Goal: Communication & Community: Answer question/provide support

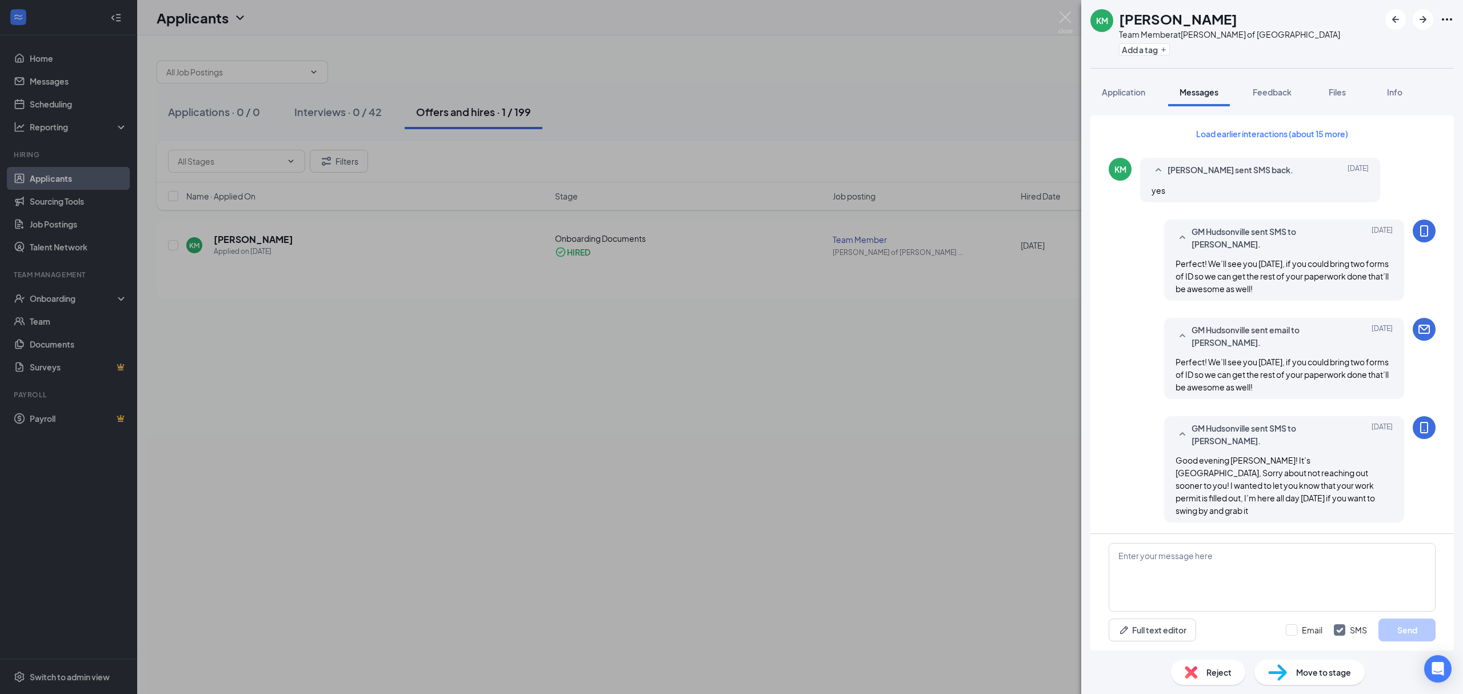
click at [261, 405] on div "KM [PERSON_NAME] Team Member at [GEOGRAPHIC_DATA][PERSON_NAME] of [GEOGRAPHIC_D…" at bounding box center [731, 347] width 1463 height 694
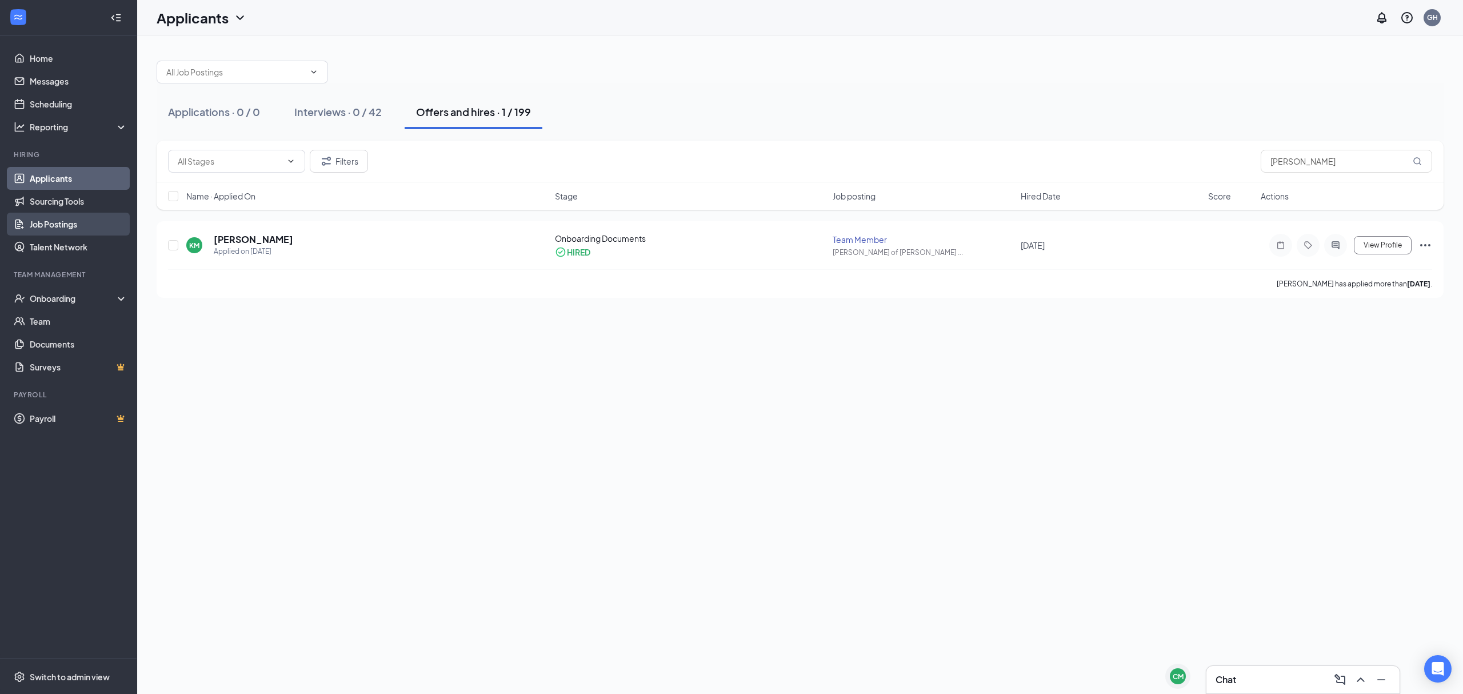
click at [71, 216] on link "Job Postings" at bounding box center [79, 224] width 98 height 23
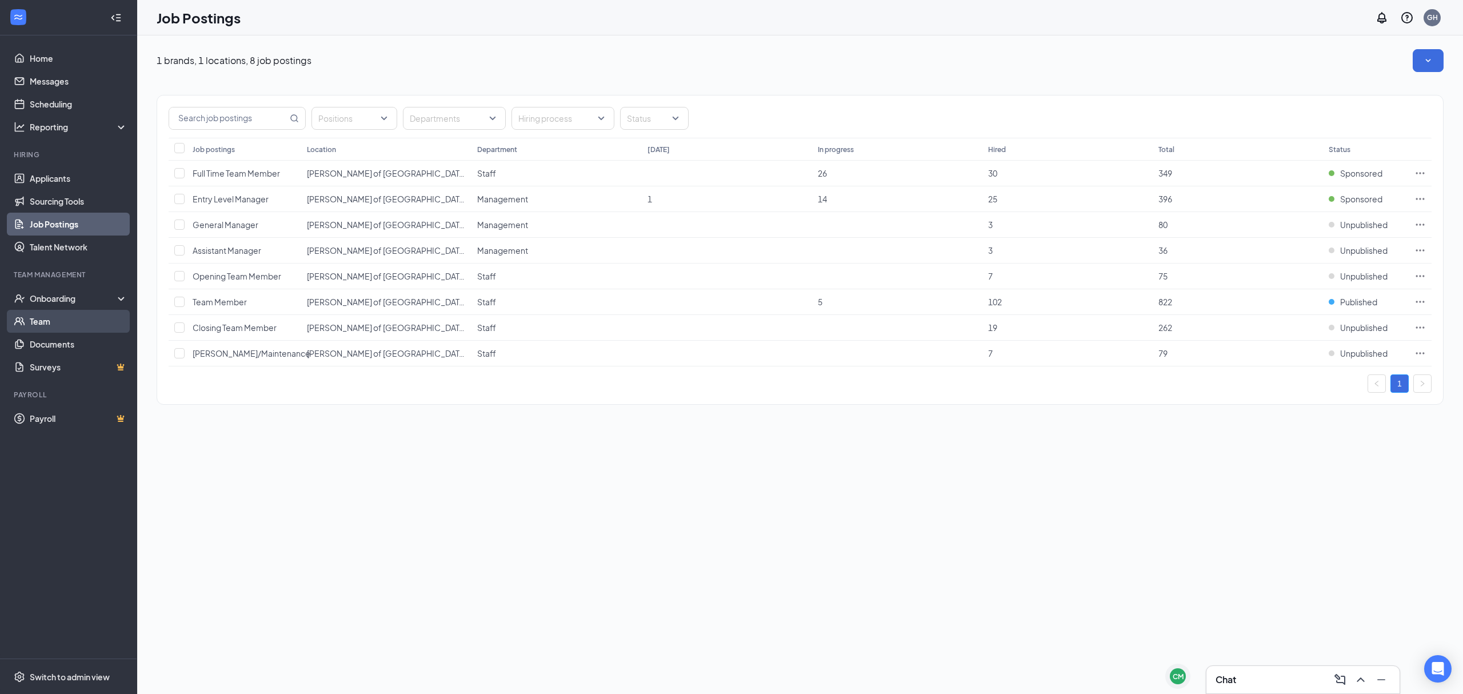
click at [62, 317] on link "Team" at bounding box center [79, 321] width 98 height 23
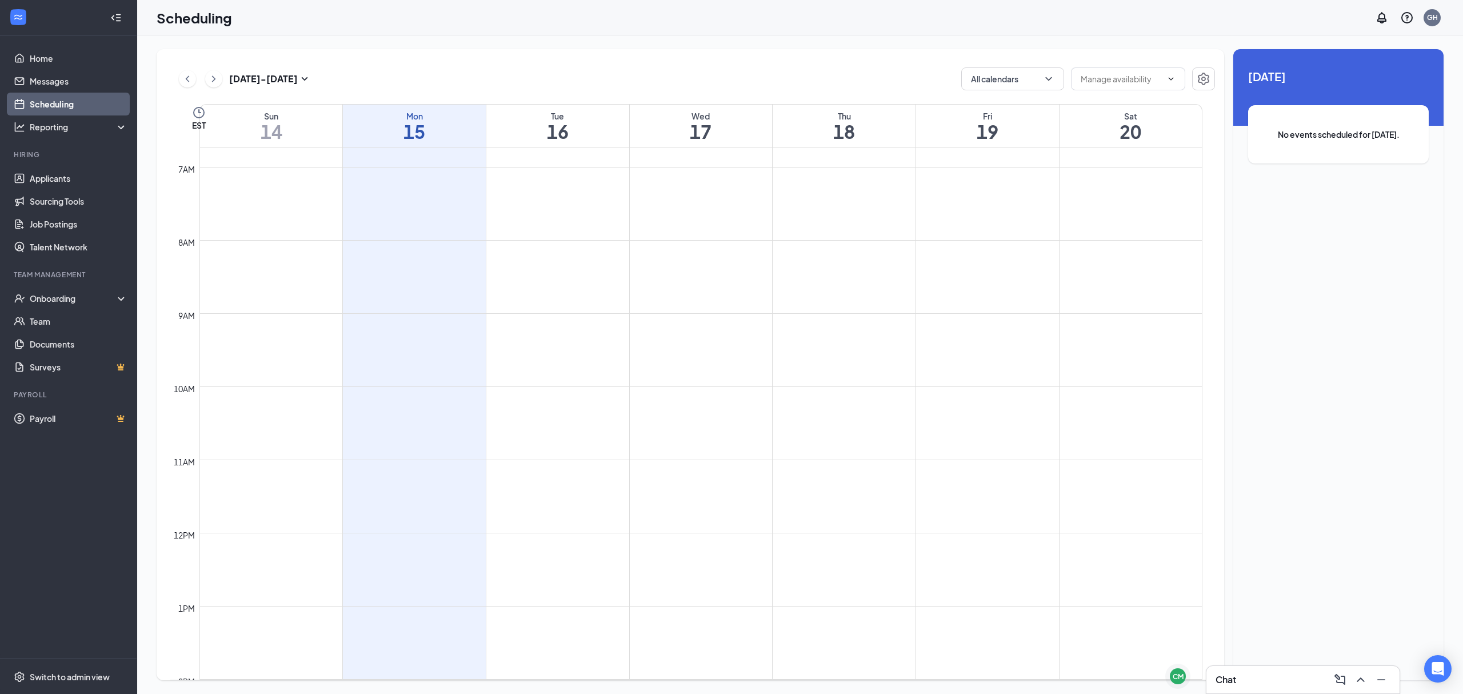
scroll to position [485, 0]
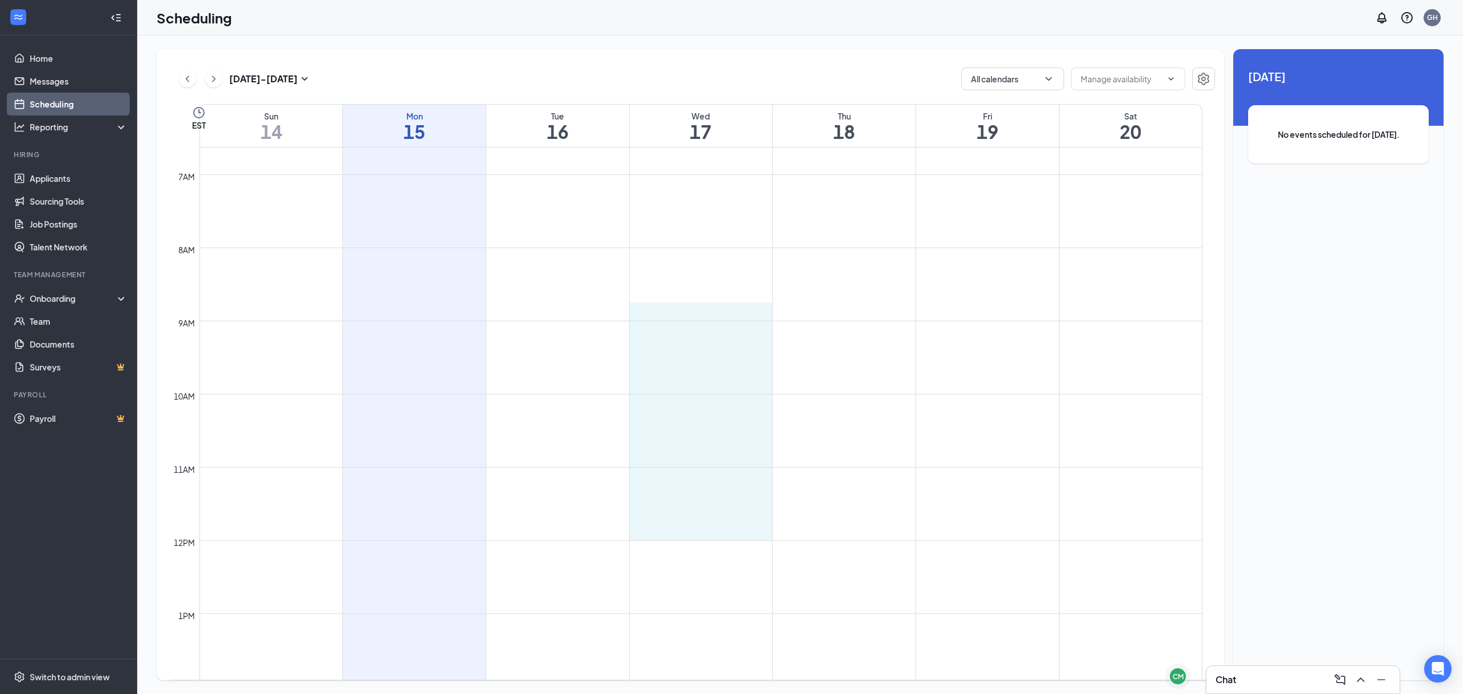
drag, startPoint x: 685, startPoint y: 321, endPoint x: 657, endPoint y: 529, distance: 210.5
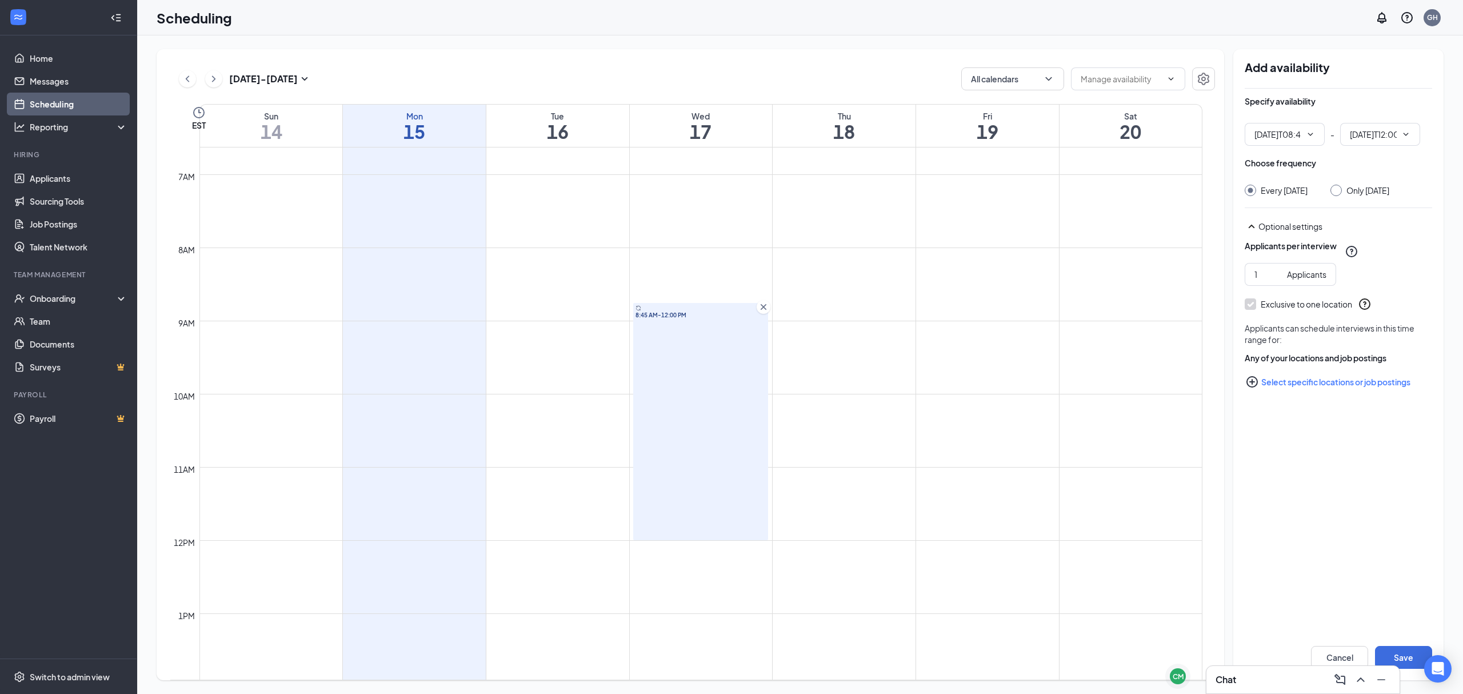
type input "08:45 AM"
type input "12:00 PM"
click at [764, 312] on icon "Cross" at bounding box center [763, 306] width 11 height 11
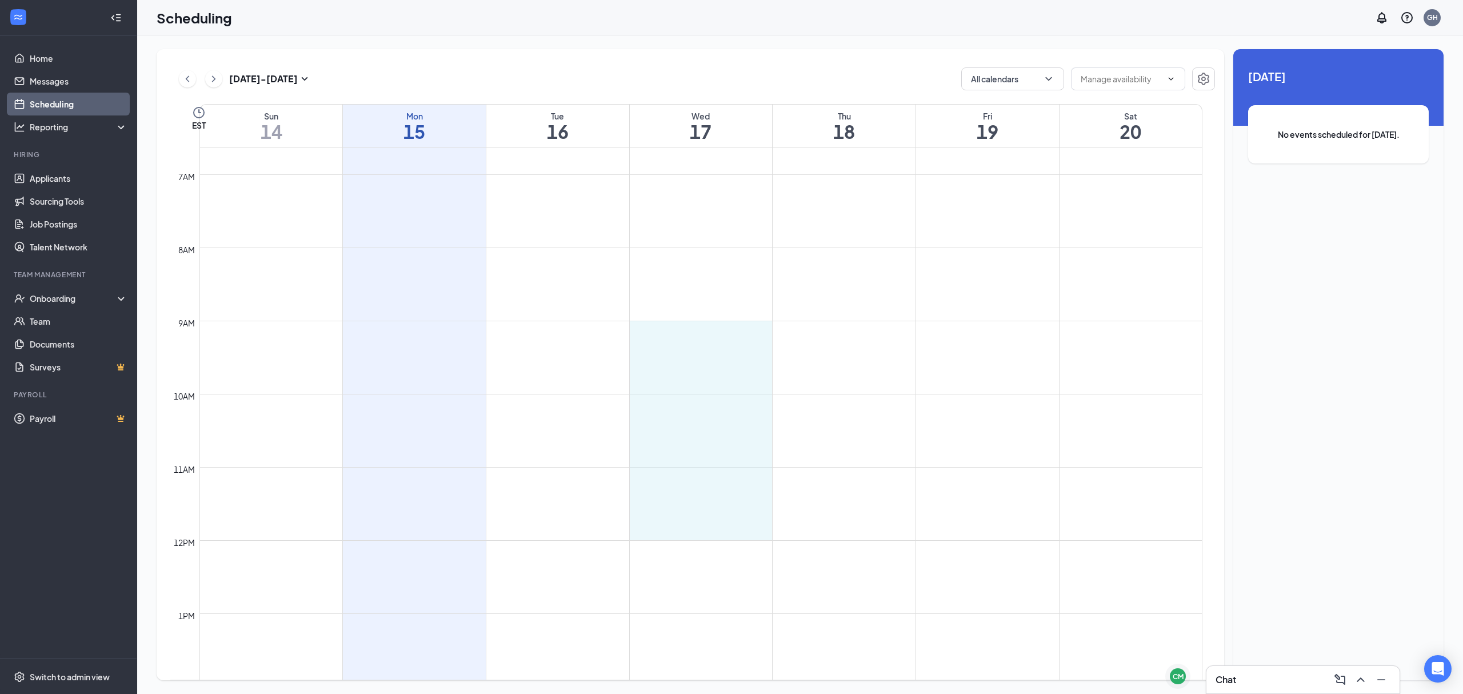
drag, startPoint x: 732, startPoint y: 322, endPoint x: 745, endPoint y: 529, distance: 206.8
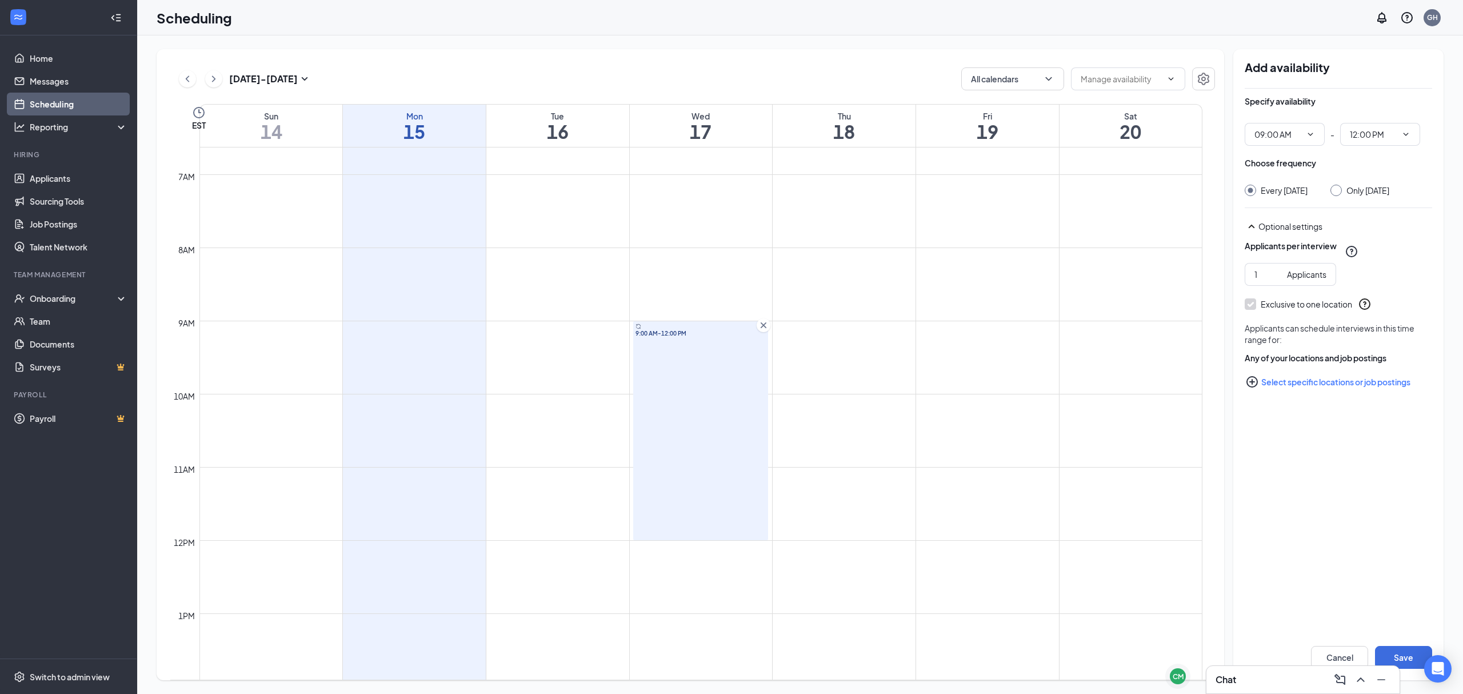
click at [1339, 188] on input "Only Wednesday, Sep 17" at bounding box center [1335, 189] width 8 height 8
radio input "true"
radio input "false"
click at [760, 334] on div "9:00 AM-12:00 PM" at bounding box center [700, 430] width 135 height 219
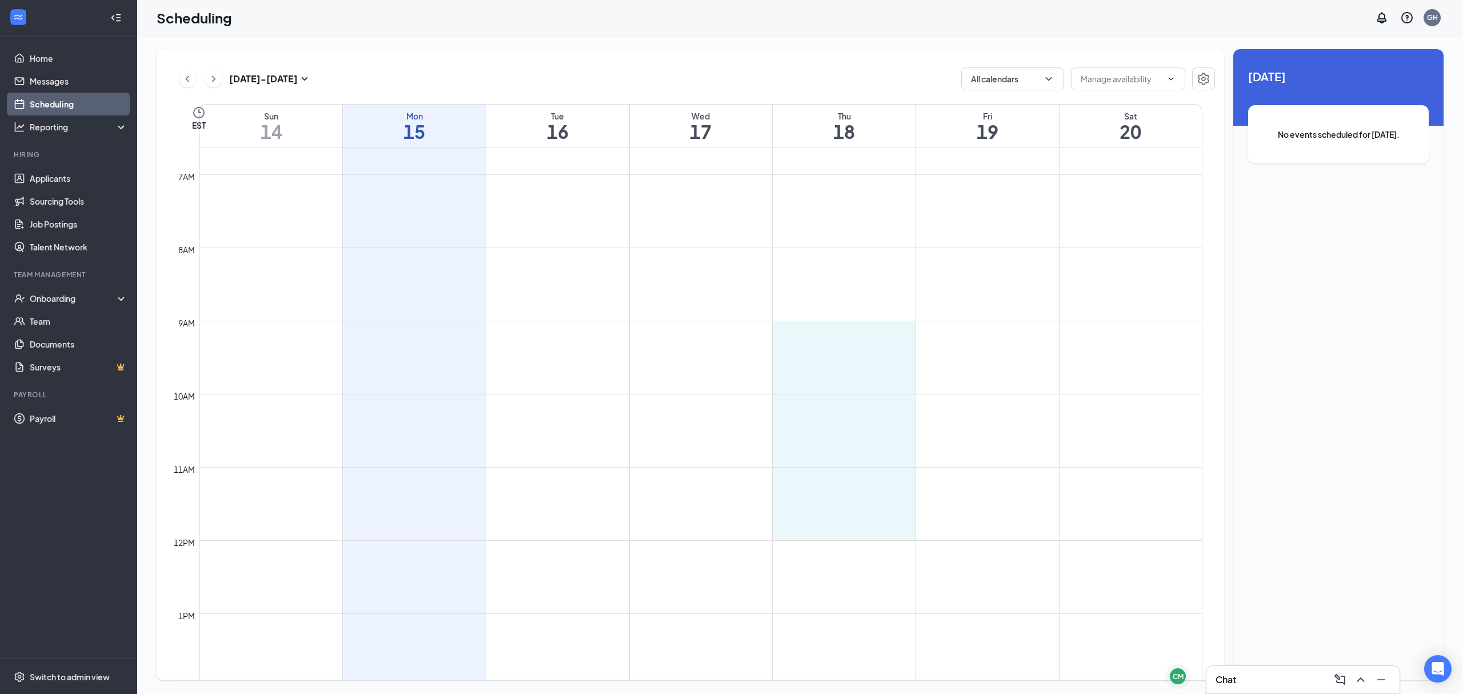
drag, startPoint x: 811, startPoint y: 321, endPoint x: 812, endPoint y: 535, distance: 213.8
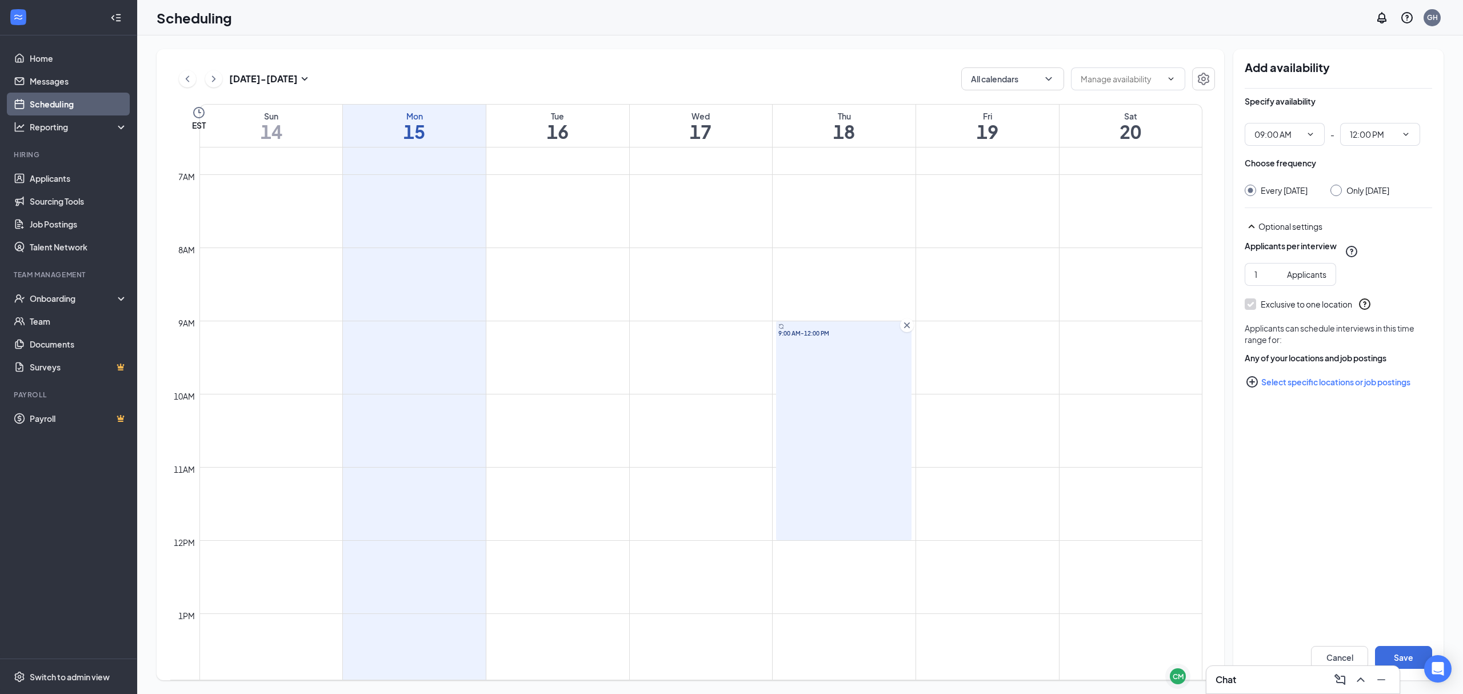
scroll to position [561, 0]
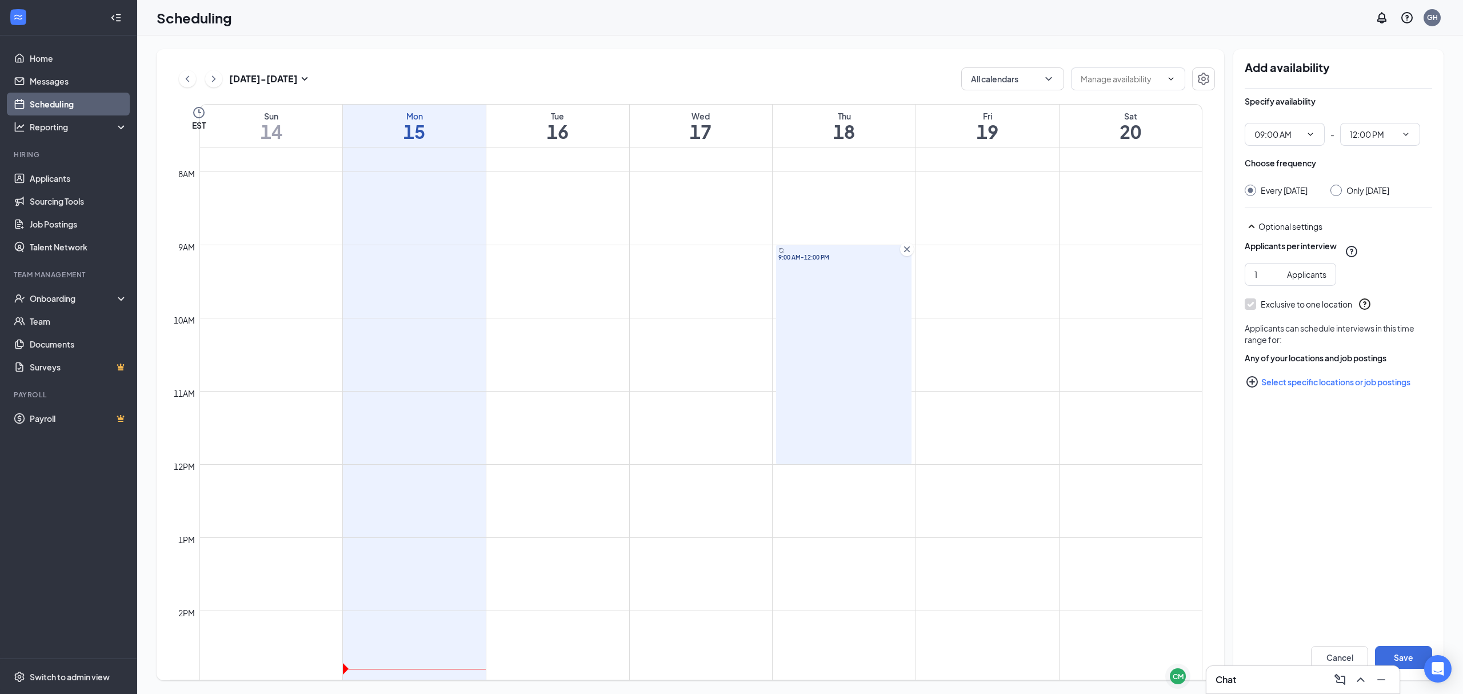
click at [1342, 193] on div at bounding box center [1336, 190] width 11 height 11
click at [1339, 189] on input "Only Thursday, Sep 18" at bounding box center [1335, 189] width 8 height 8
radio input "true"
radio input "false"
type input "2"
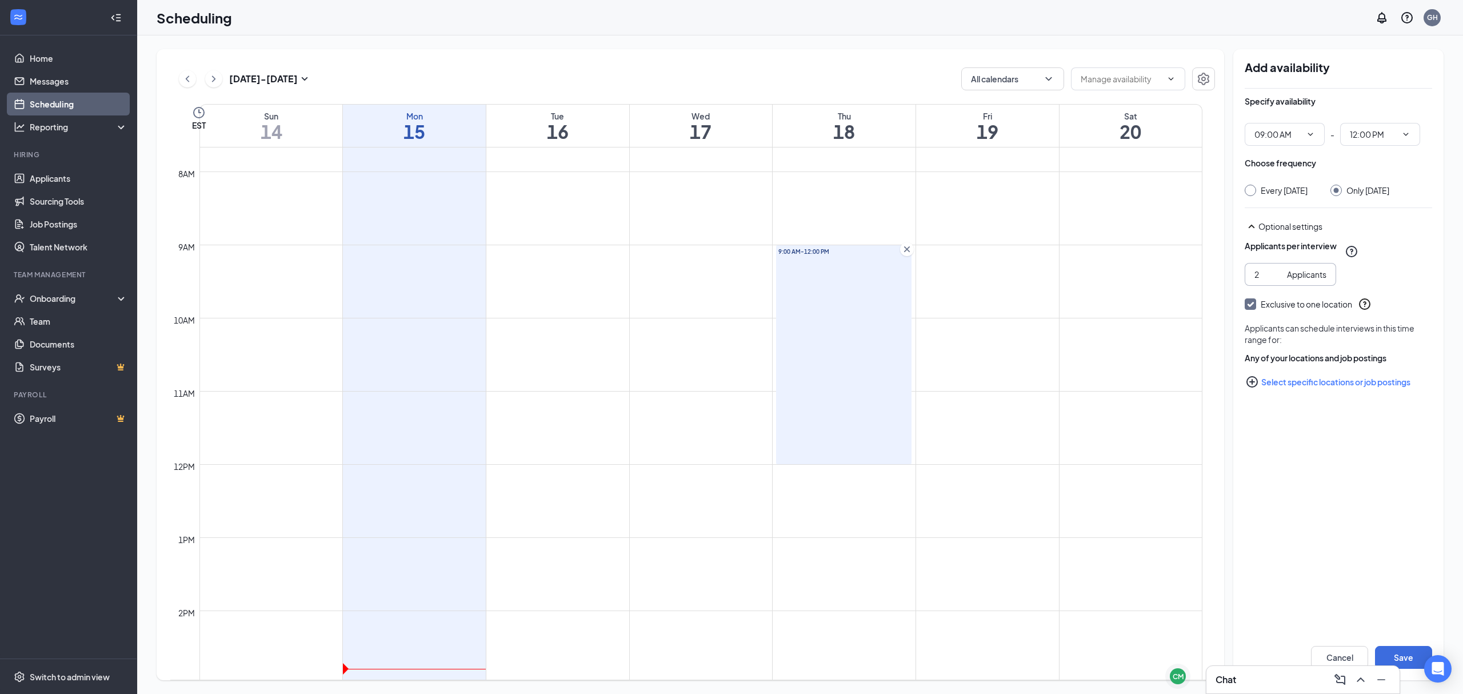
click at [1278, 281] on input "2" at bounding box center [1269, 274] width 28 height 13
click at [1402, 656] on button "Save" at bounding box center [1403, 657] width 57 height 23
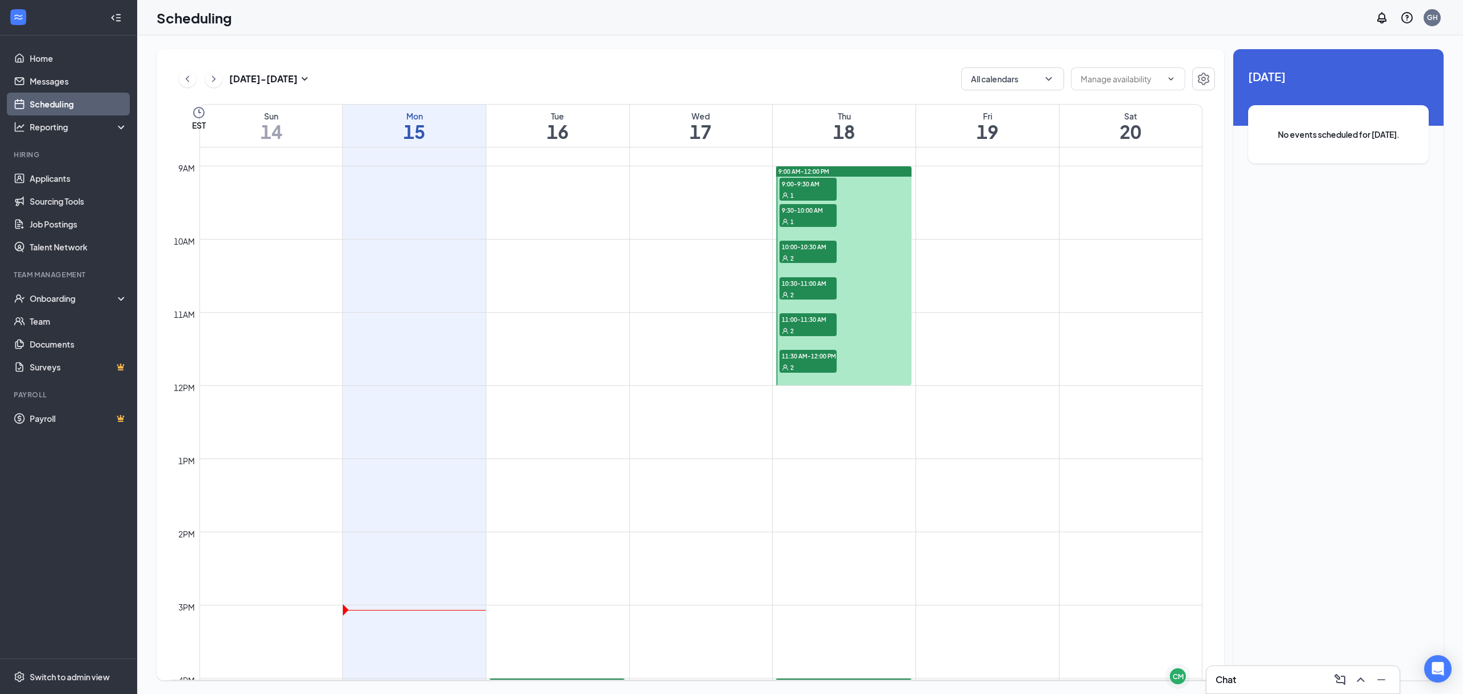
scroll to position [609, 0]
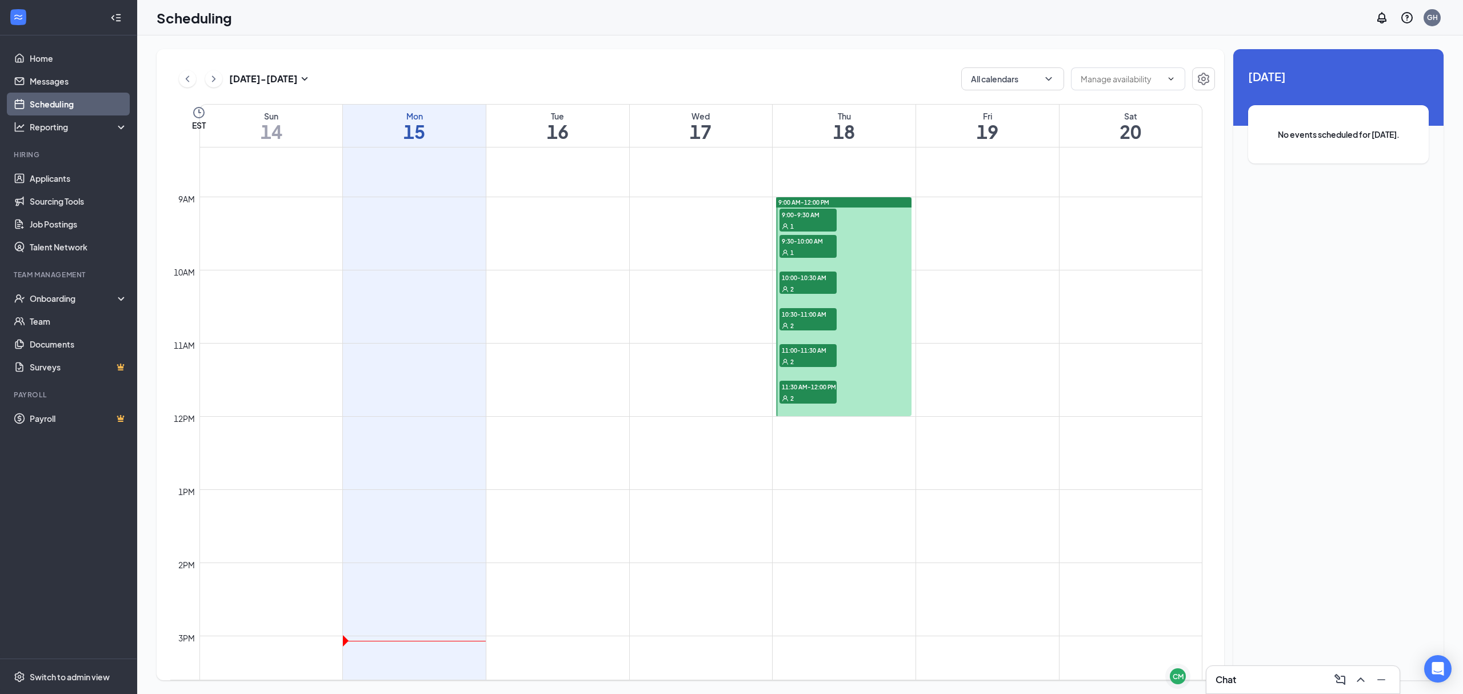
click at [1256, 677] on div "Chat" at bounding box center [1303, 679] width 175 height 18
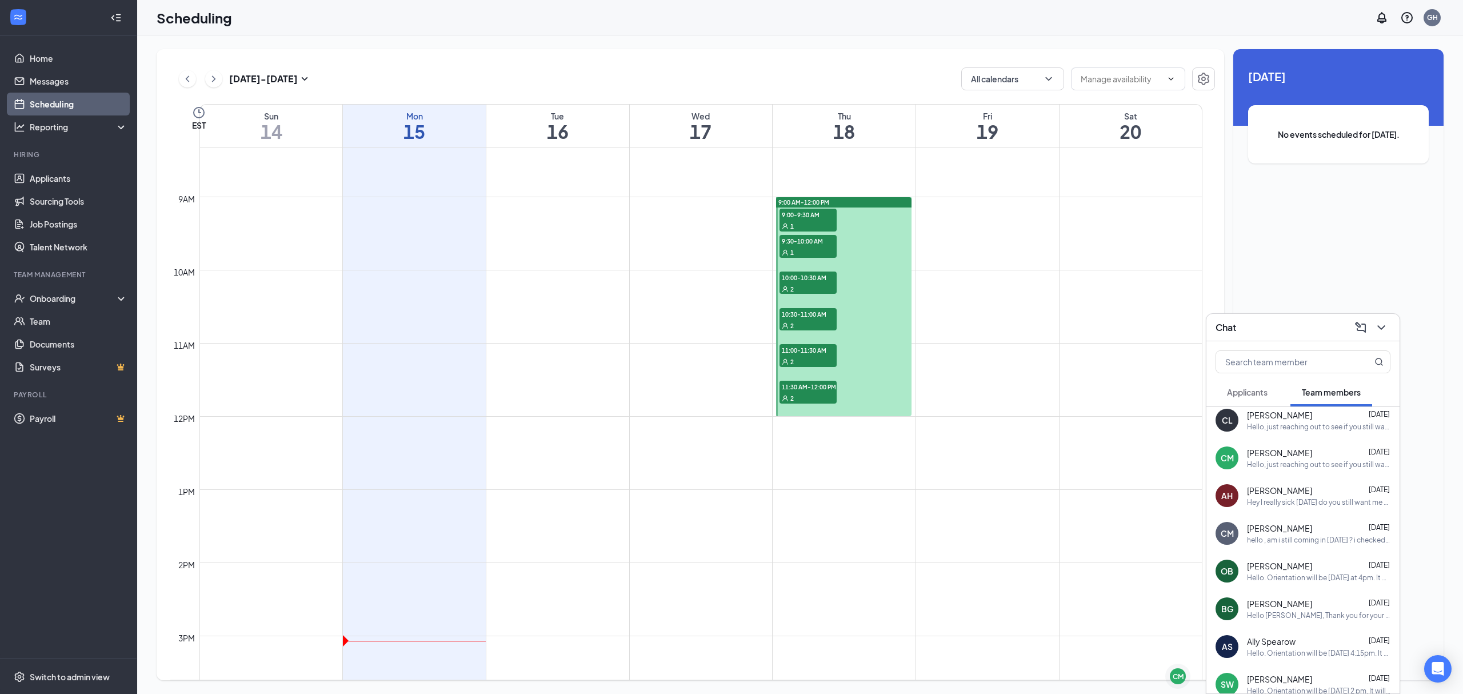
scroll to position [0, 0]
click at [1256, 388] on span "Applicants" at bounding box center [1247, 392] width 41 height 10
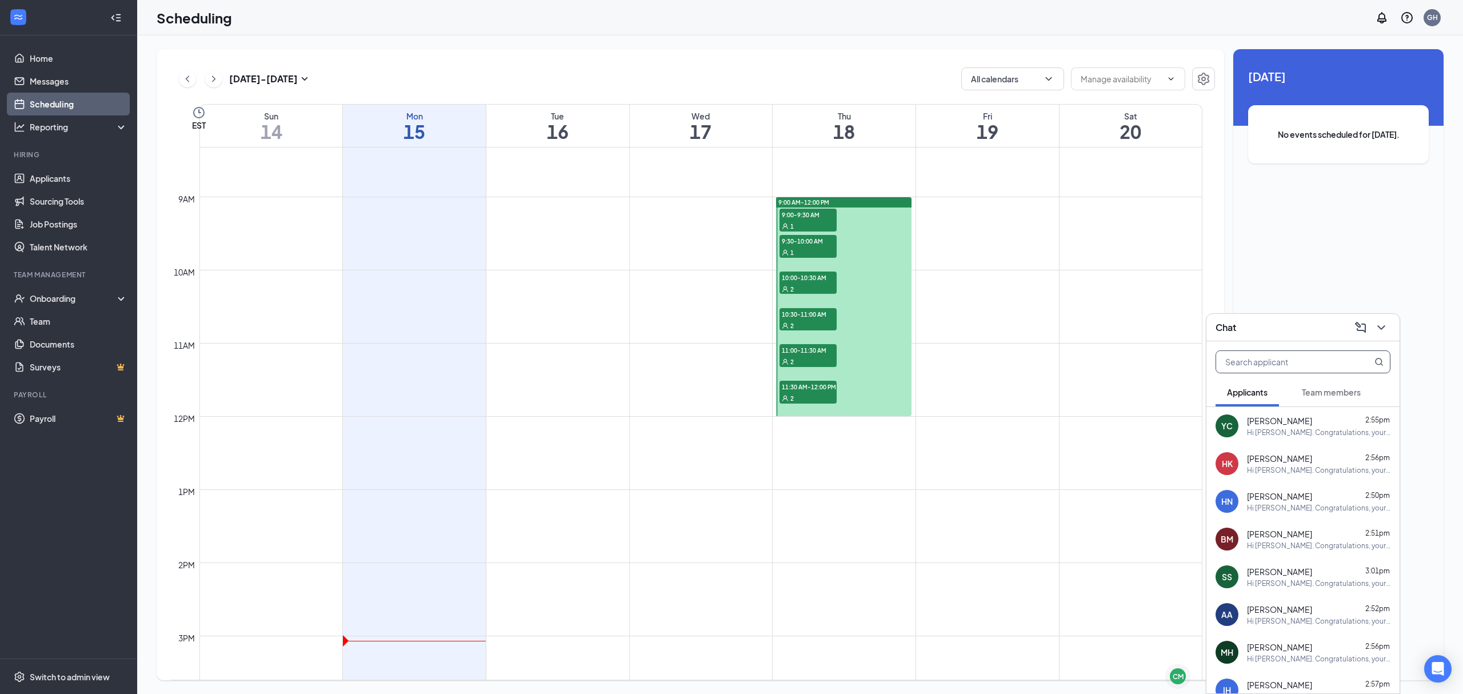
click at [1311, 360] on input "text" at bounding box center [1283, 362] width 135 height 22
click at [1301, 382] on button "Team members" at bounding box center [1332, 392] width 82 height 29
click at [1287, 356] on input "text" at bounding box center [1283, 362] width 135 height 22
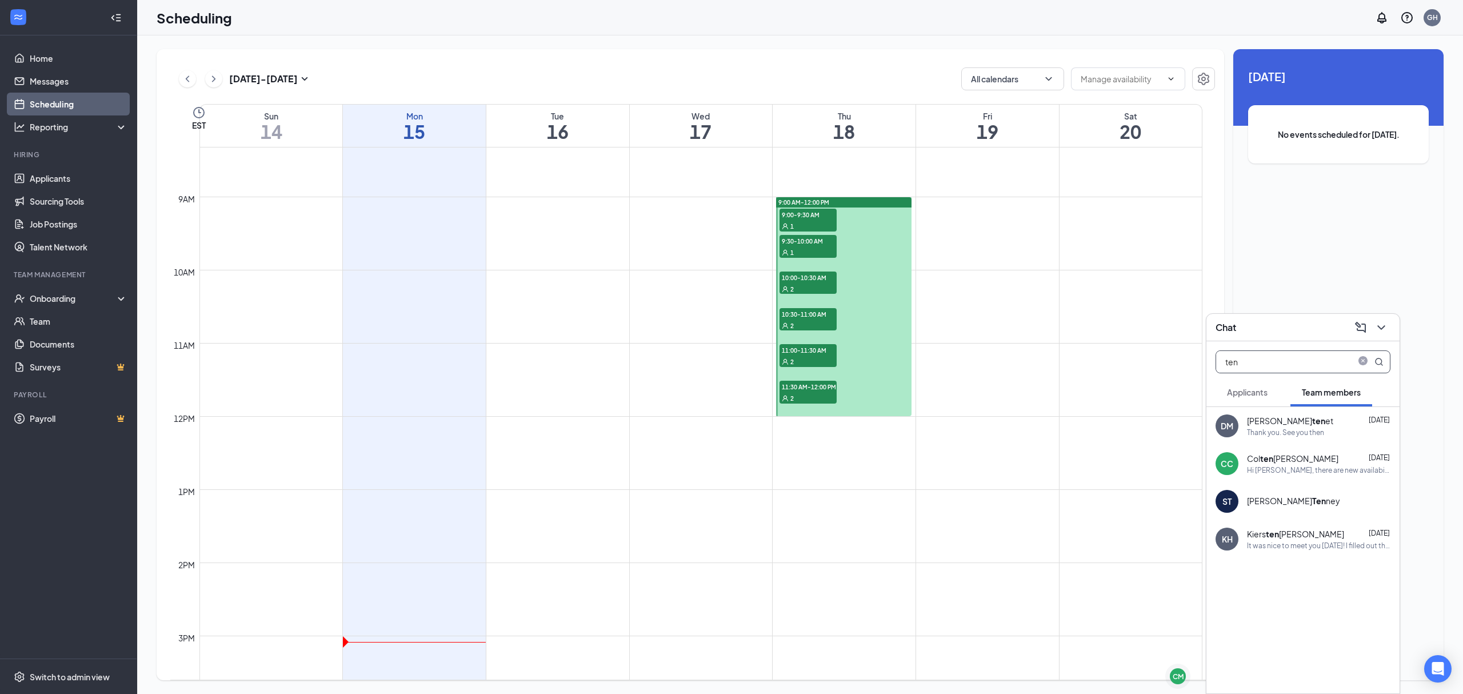
type input "ten"
click at [1258, 396] on span "Applicants" at bounding box center [1247, 392] width 41 height 10
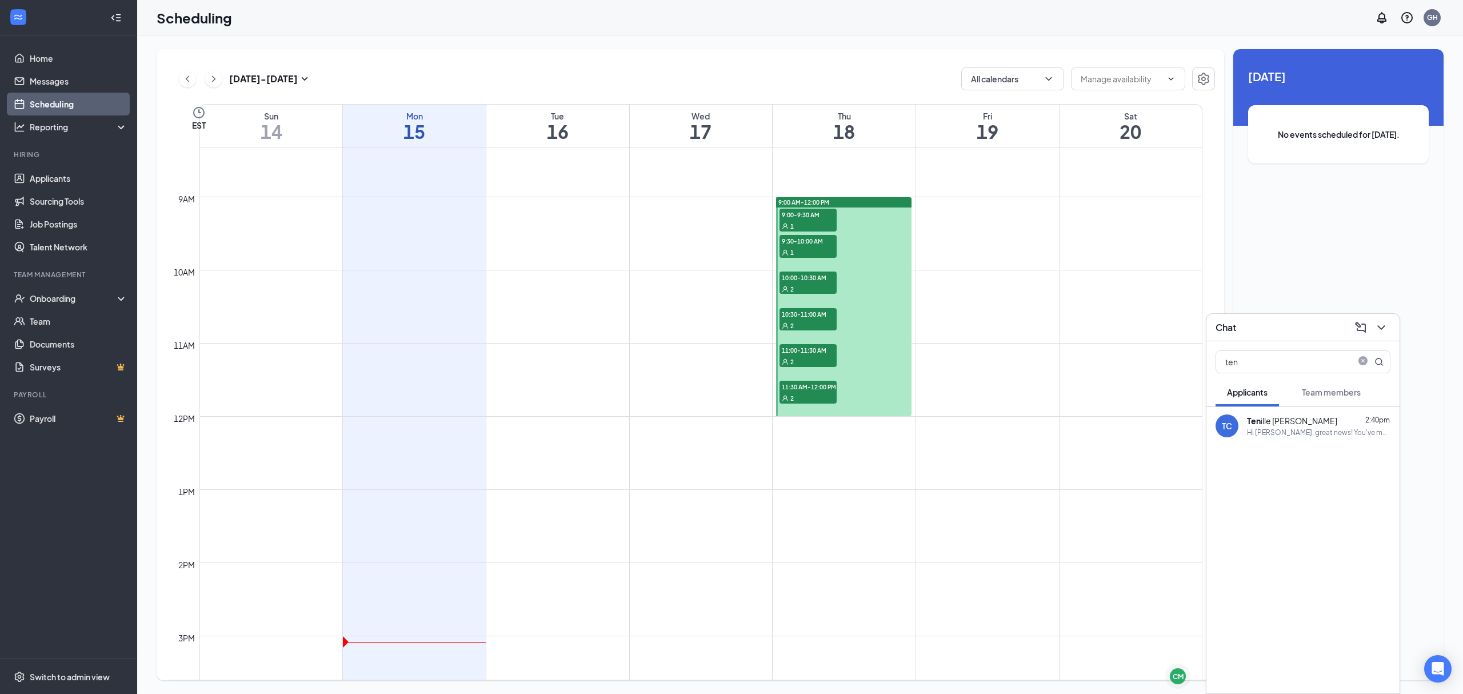
click at [1268, 417] on div "Ten ille Conner" at bounding box center [1292, 420] width 90 height 11
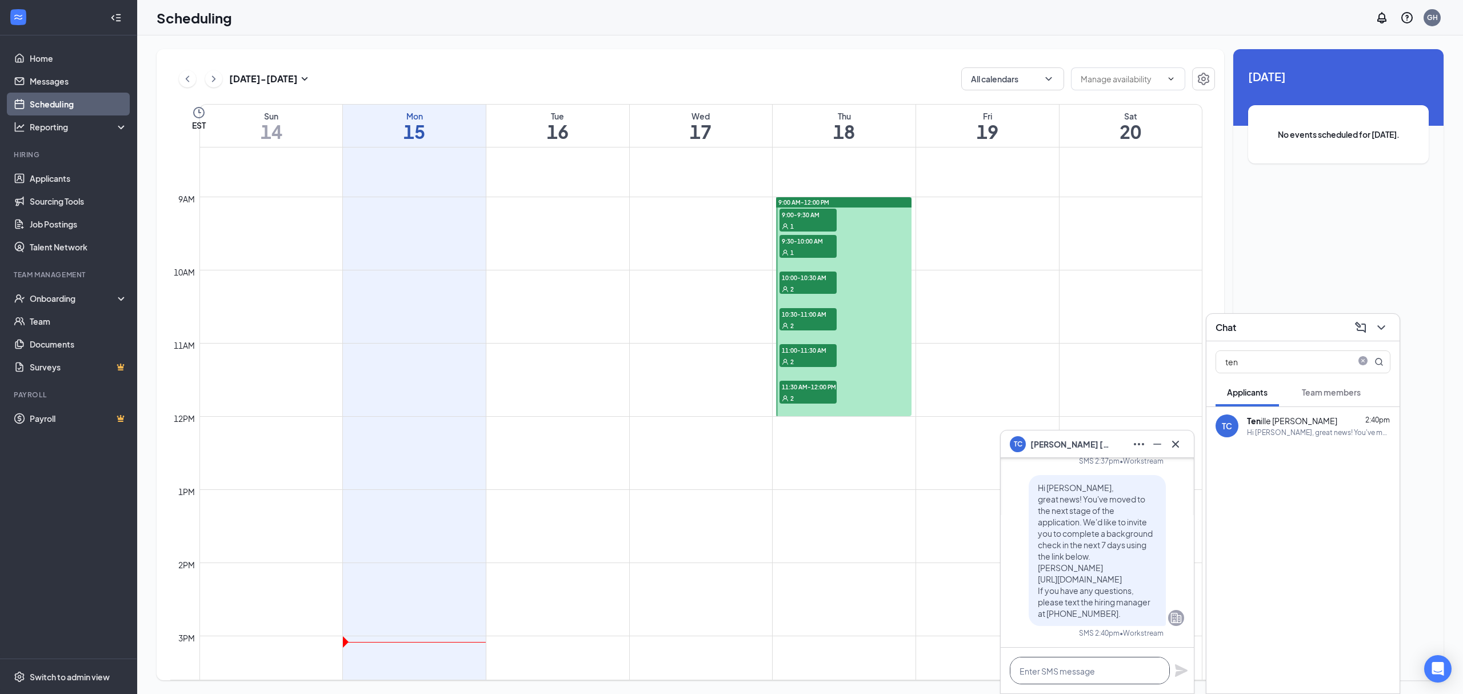
click at [1063, 668] on textarea at bounding box center [1090, 670] width 160 height 27
click at [1156, 673] on textarea "Hello Tenille, if your able to complete" at bounding box center [1090, 670] width 160 height 27
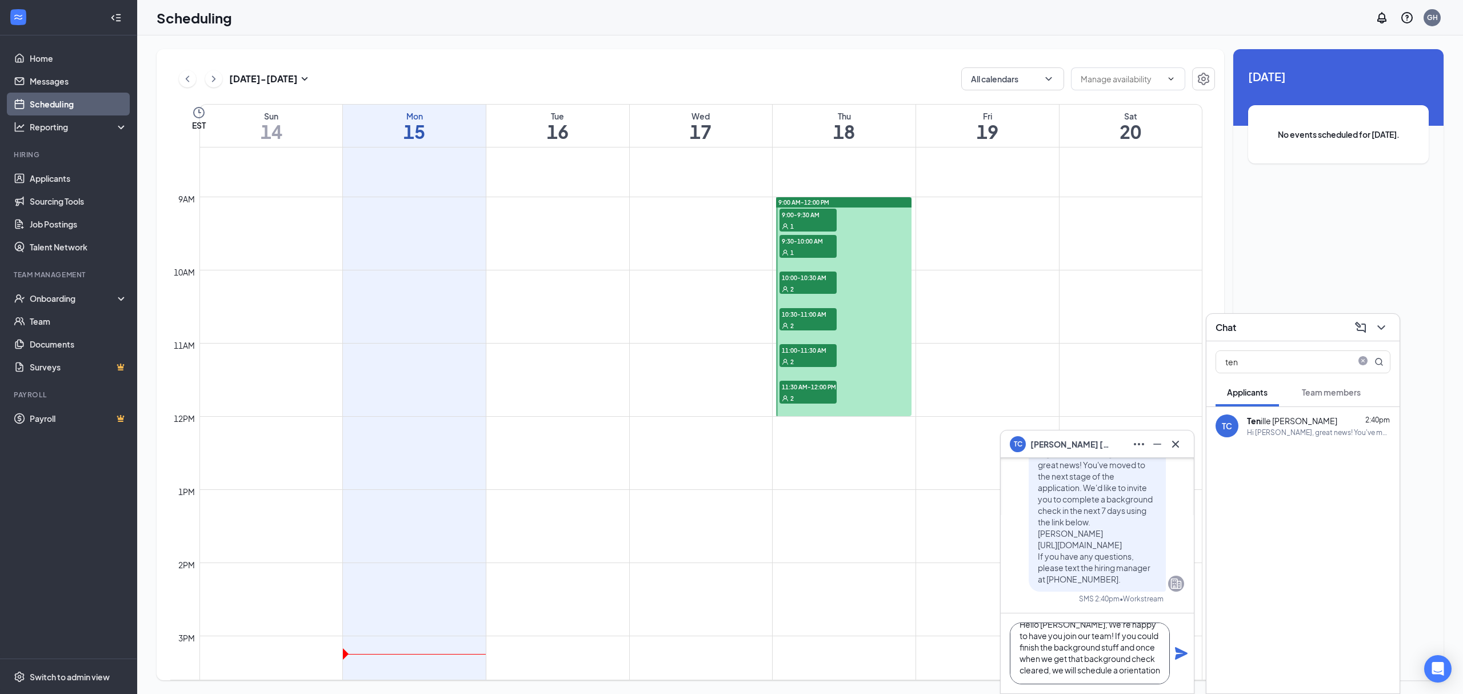
scroll to position [24, 0]
type textarea "Hello Tenille, We're happy to have you join our team! If you could finish the b…"
click at [1379, 336] on button at bounding box center [1381, 327] width 18 height 18
click at [1352, 670] on button at bounding box center [1361, 679] width 18 height 18
click at [1068, 670] on textarea "Hello Tenille, We're happy to have you join our team! If you could finish the b…" at bounding box center [1090, 653] width 160 height 62
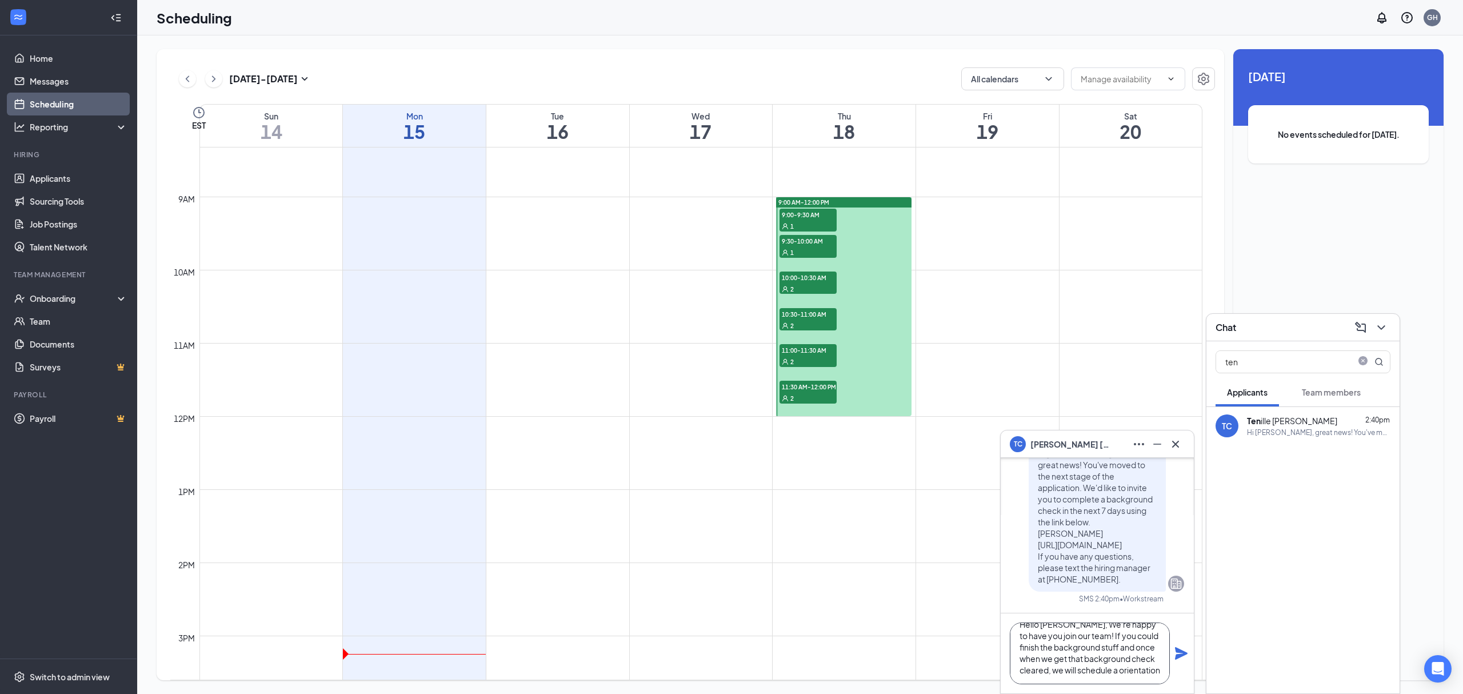
click at [1068, 670] on textarea "Hello Tenille, We're happy to have you join our team! If you could finish the b…" at bounding box center [1090, 653] width 160 height 62
type textarea "Hello Tenille, We're happy to have you join our team! If you could finish the b…"
click at [1178, 660] on icon "Plane" at bounding box center [1182, 653] width 14 height 14
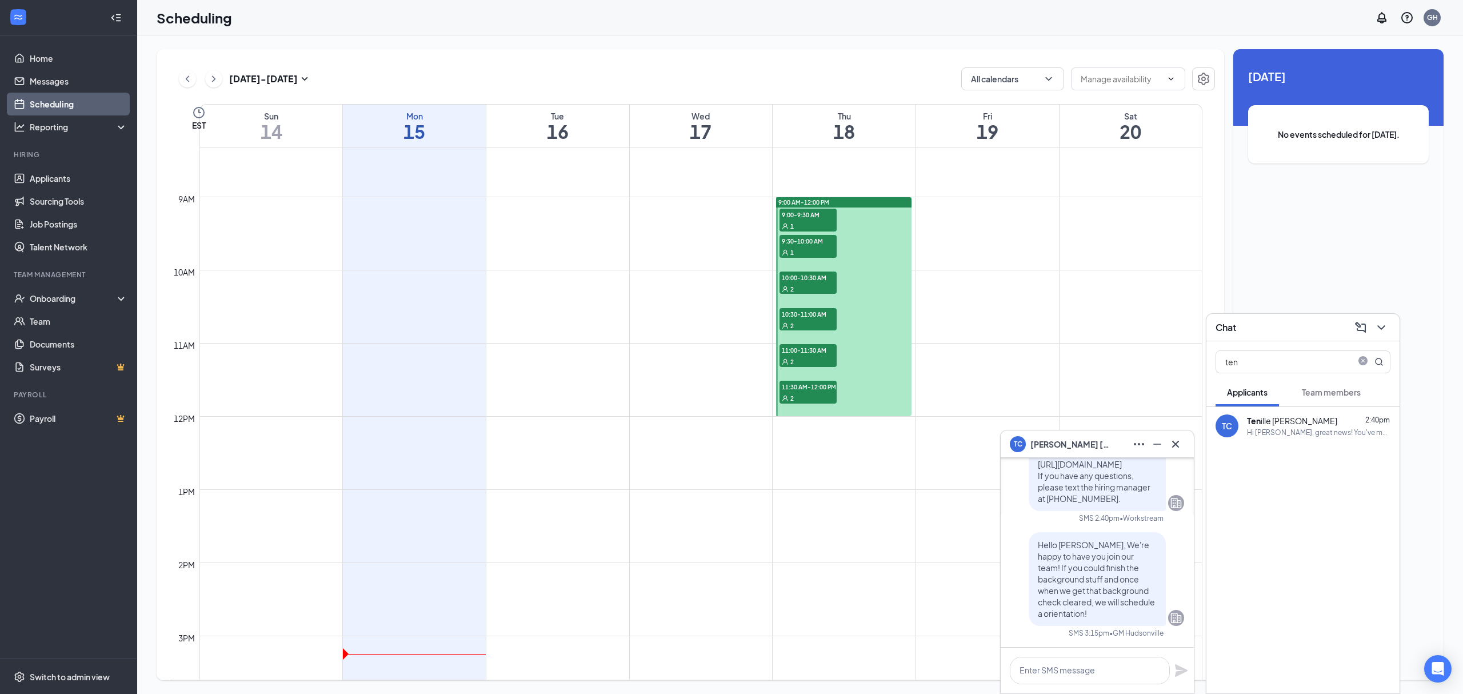
scroll to position [0, 0]
click at [1187, 435] on div "TC Tenille Conner" at bounding box center [1097, 443] width 193 height 27
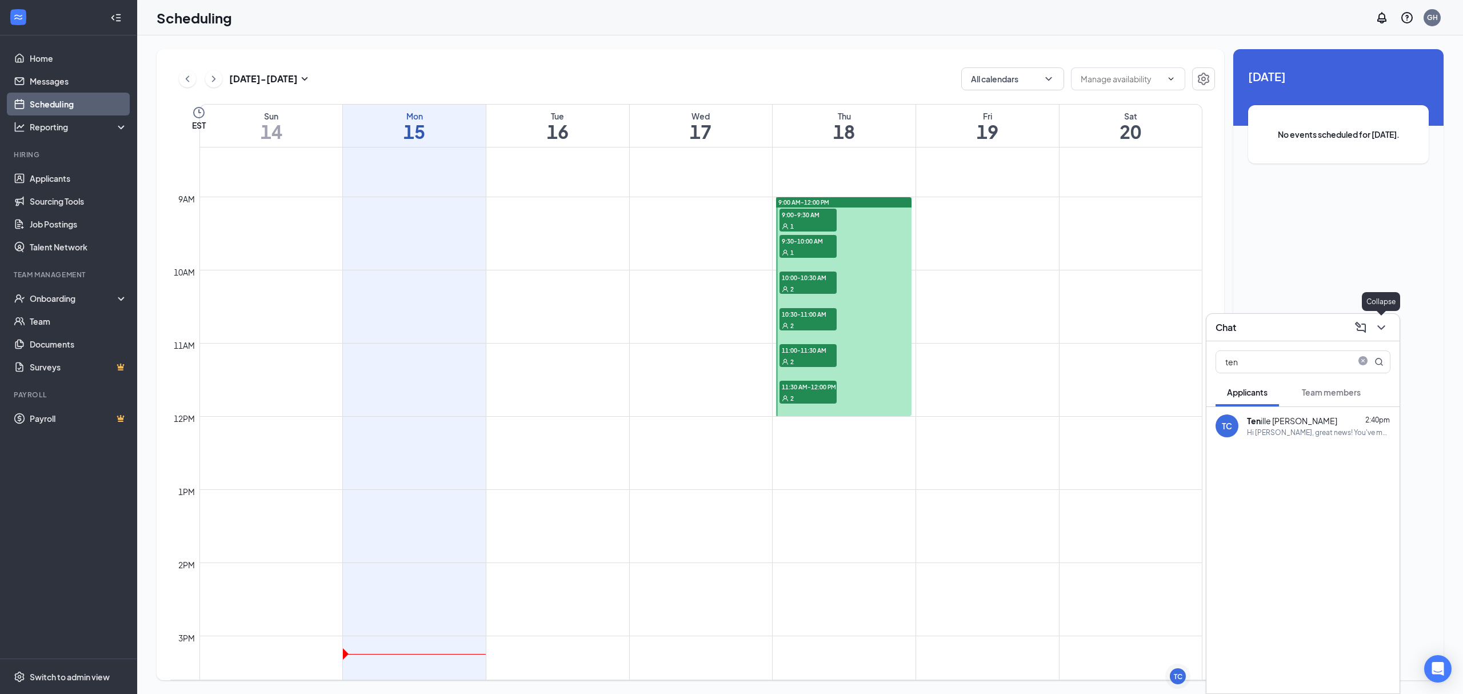
click at [1383, 330] on icon "ChevronDown" at bounding box center [1382, 328] width 14 height 14
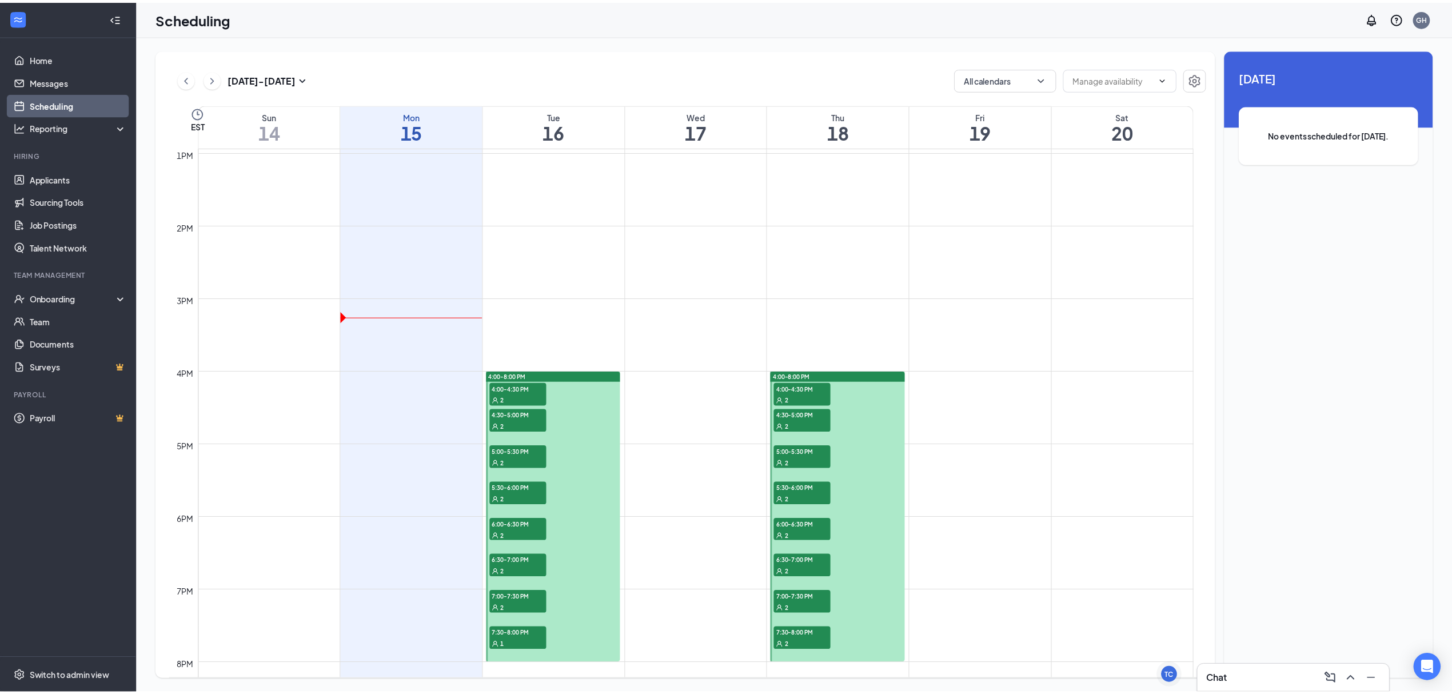
scroll to position [991, 0]
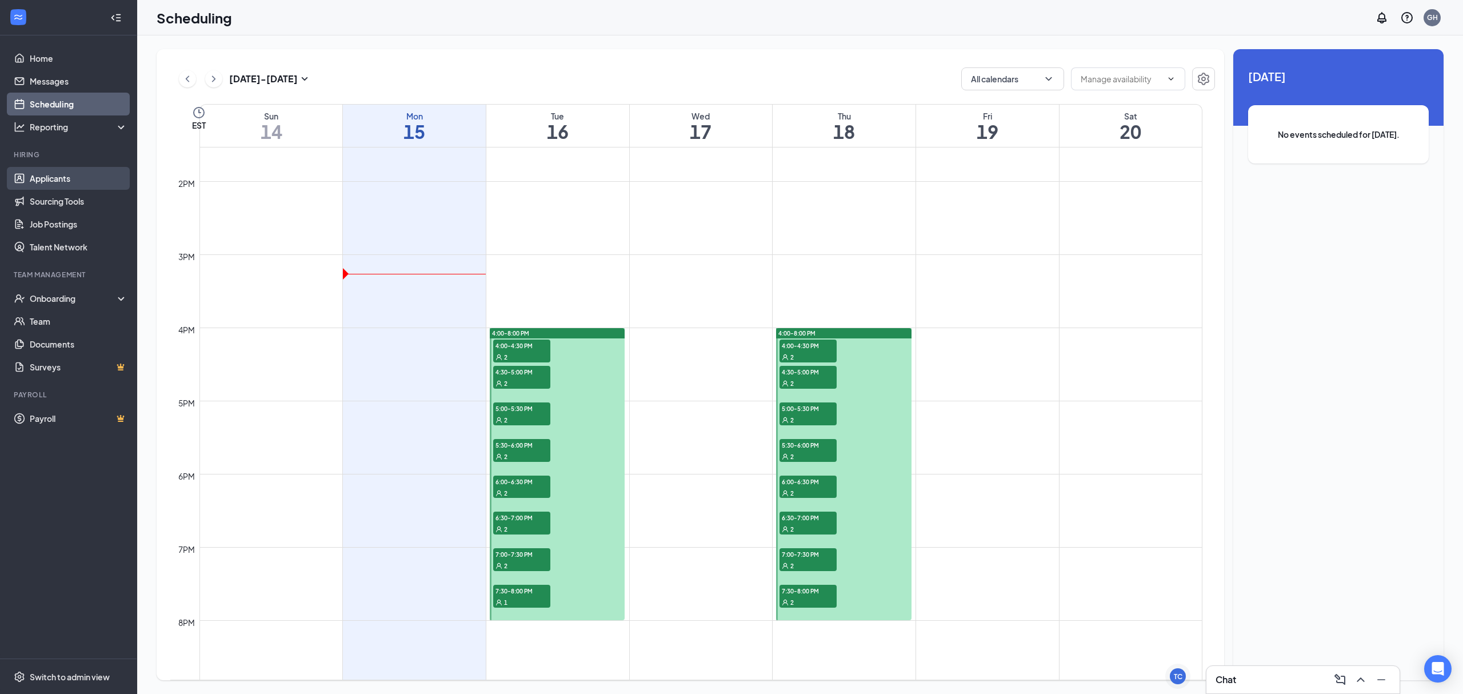
click at [64, 177] on link "Applicants" at bounding box center [79, 178] width 98 height 23
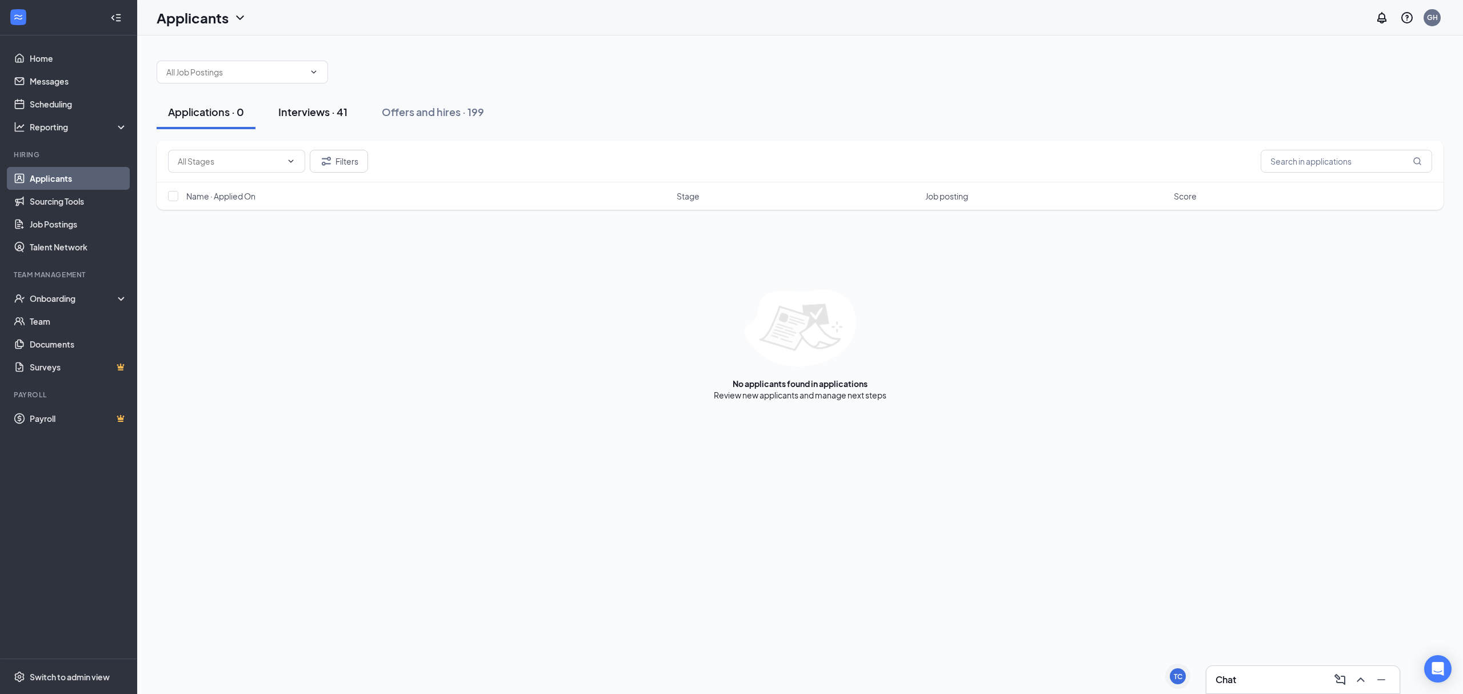
click at [307, 117] on div "Interviews · 41" at bounding box center [312, 112] width 69 height 14
